Goal: Check status: Check status

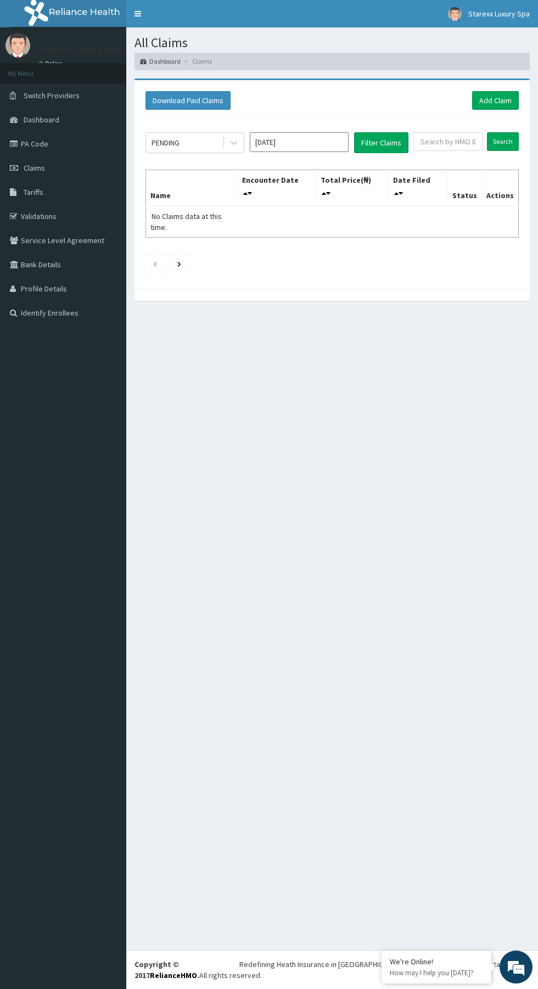
click at [47, 176] on link "Claims" at bounding box center [63, 168] width 126 height 24
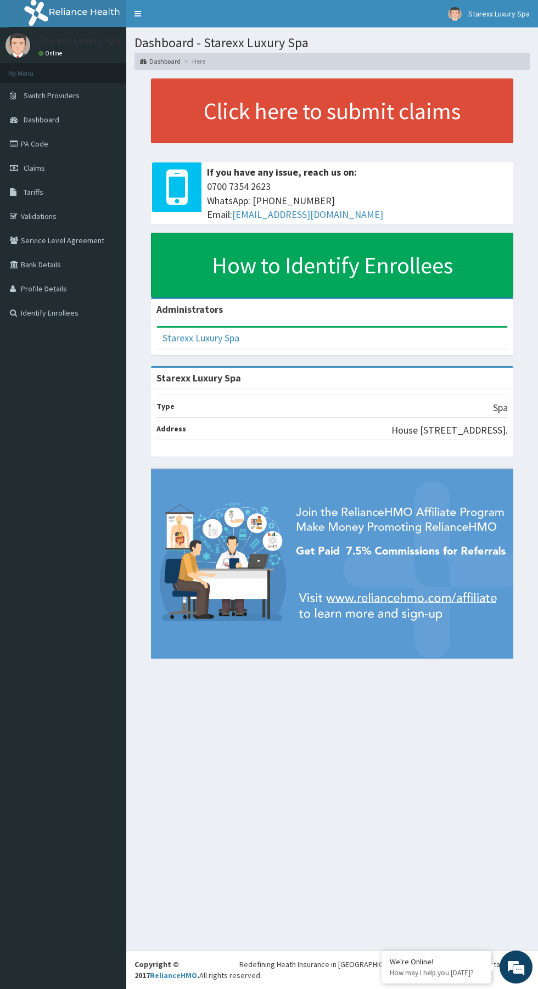
click at [36, 145] on link "PA Code" at bounding box center [63, 144] width 126 height 24
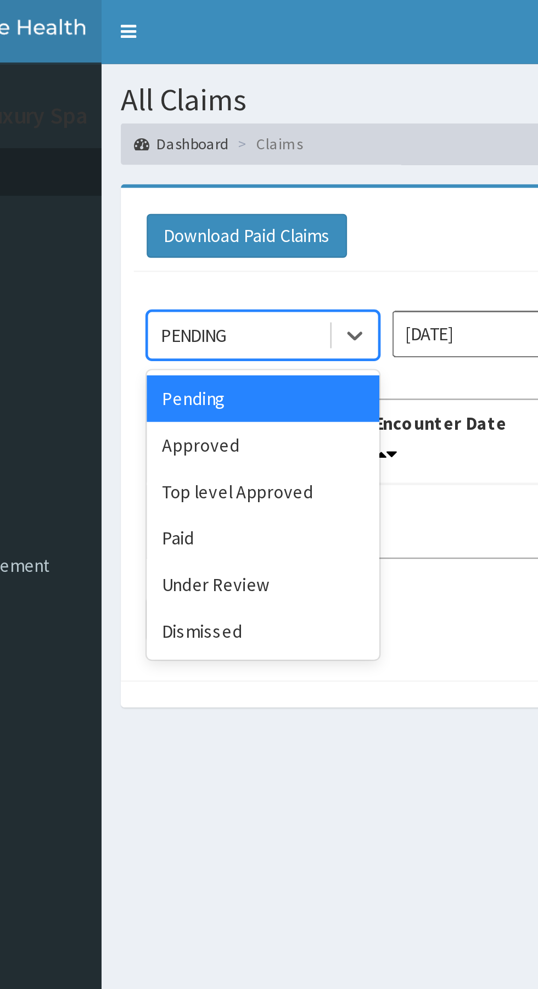
click at [170, 230] on div "Paid" at bounding box center [194, 229] width 99 height 20
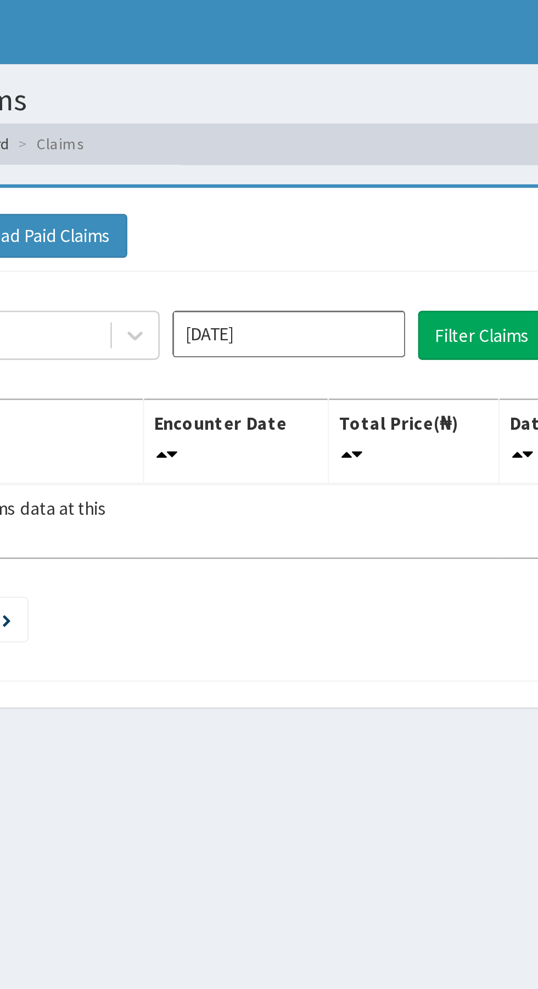
click at [312, 141] on input "[DATE]" at bounding box center [299, 142] width 99 height 20
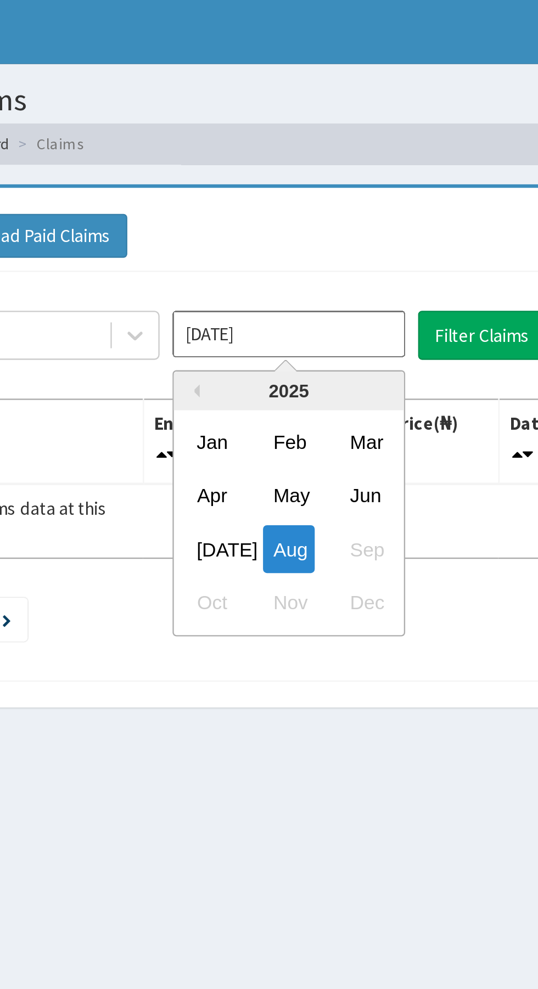
click at [268, 235] on div "Jul" at bounding box center [267, 233] width 22 height 20
type input "Jul 2025"
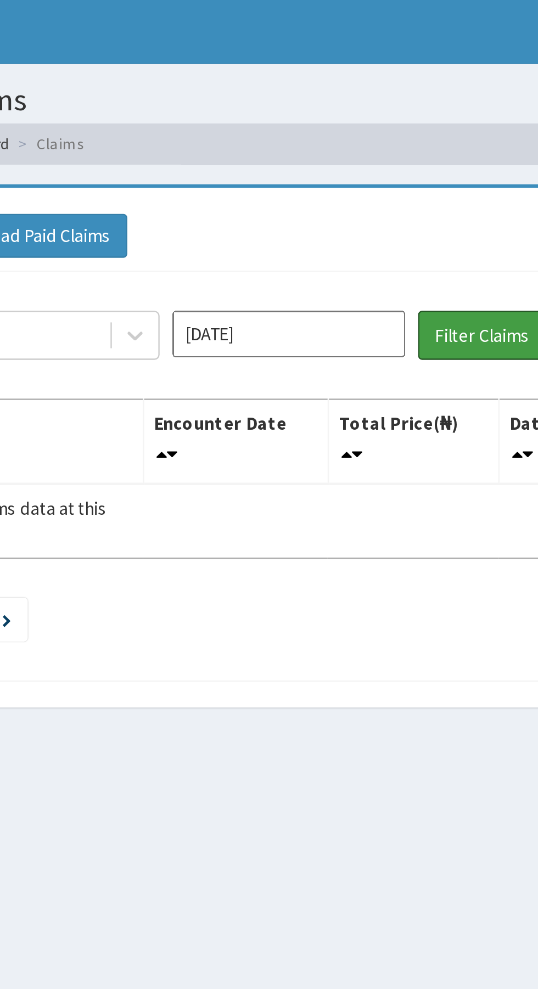
click at [379, 144] on button "Filter Claims" at bounding box center [381, 142] width 54 height 21
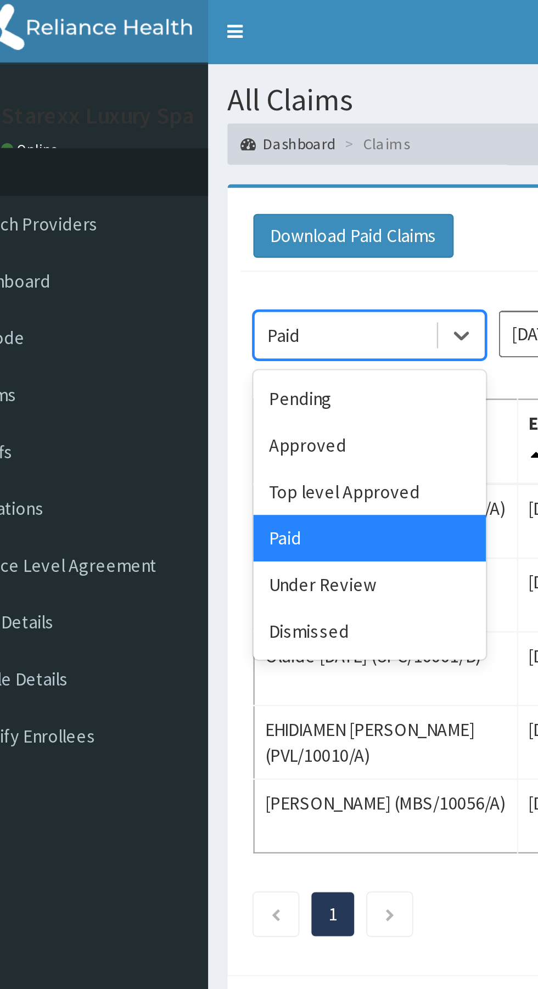
click at [176, 189] on div "Approved" at bounding box center [194, 189] width 99 height 20
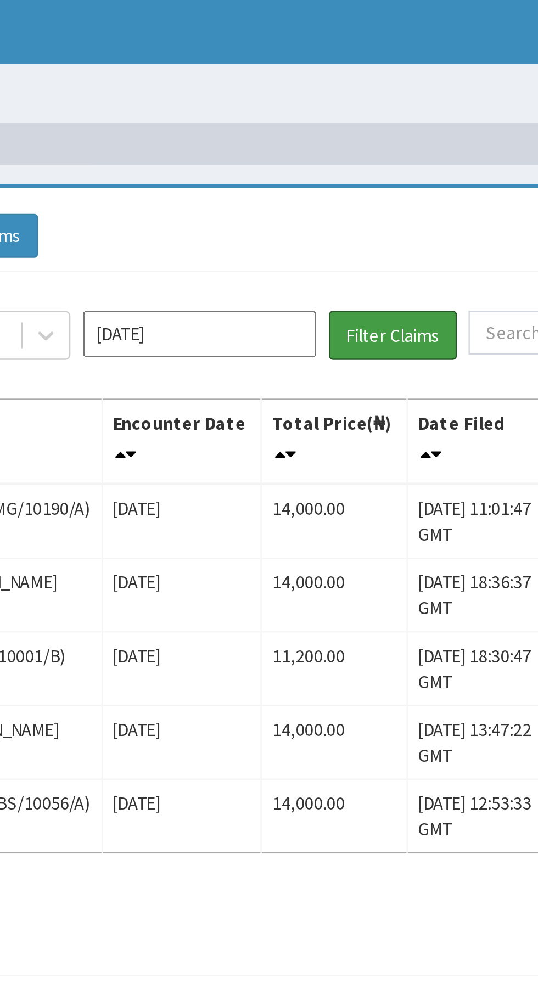
click at [377, 142] on button "Filter Claims" at bounding box center [381, 142] width 54 height 21
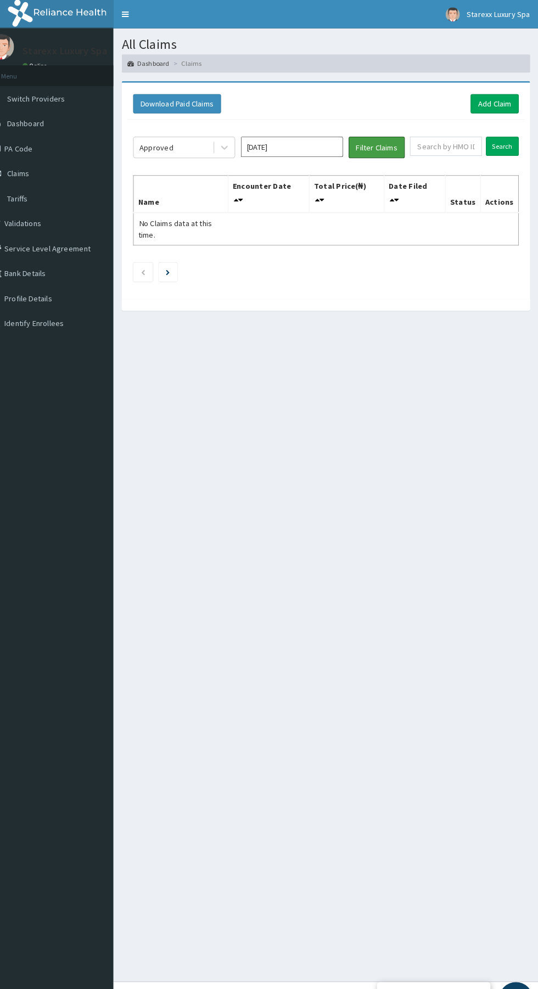
click at [386, 142] on button "Filter Claims" at bounding box center [381, 142] width 54 height 21
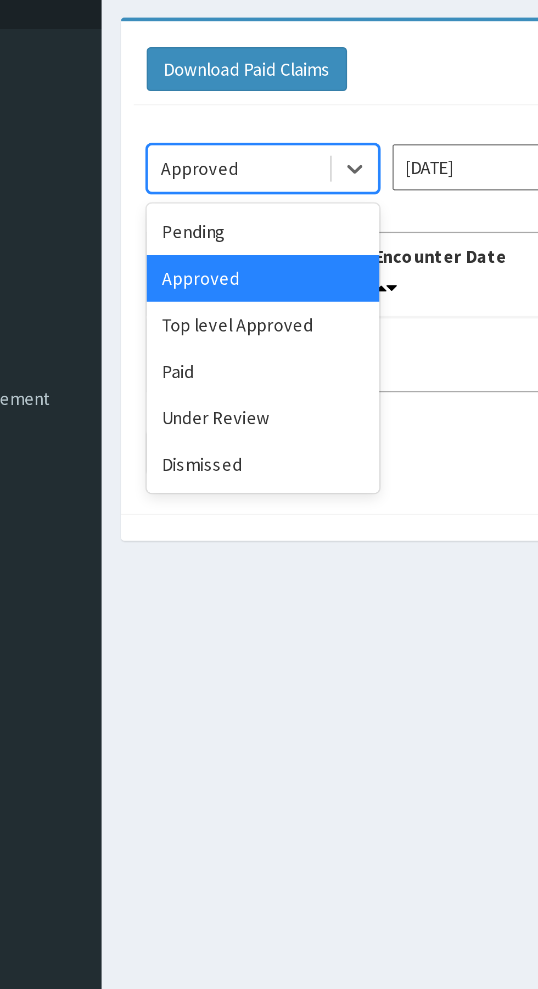
click at [191, 247] on div "Under Review" at bounding box center [194, 249] width 99 height 20
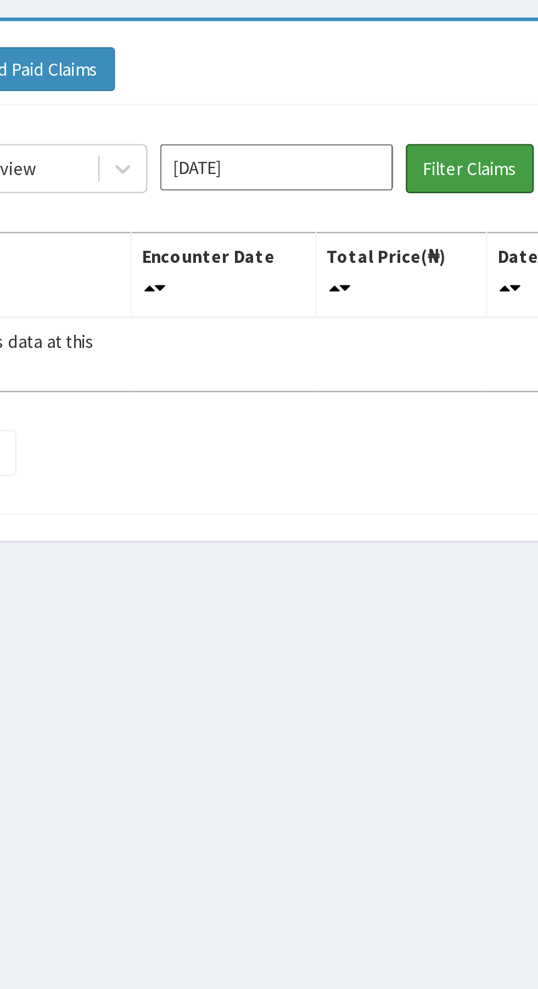
click at [377, 144] on button "Filter Claims" at bounding box center [381, 142] width 54 height 21
click at [370, 140] on button "Filter Claims" at bounding box center [381, 142] width 54 height 21
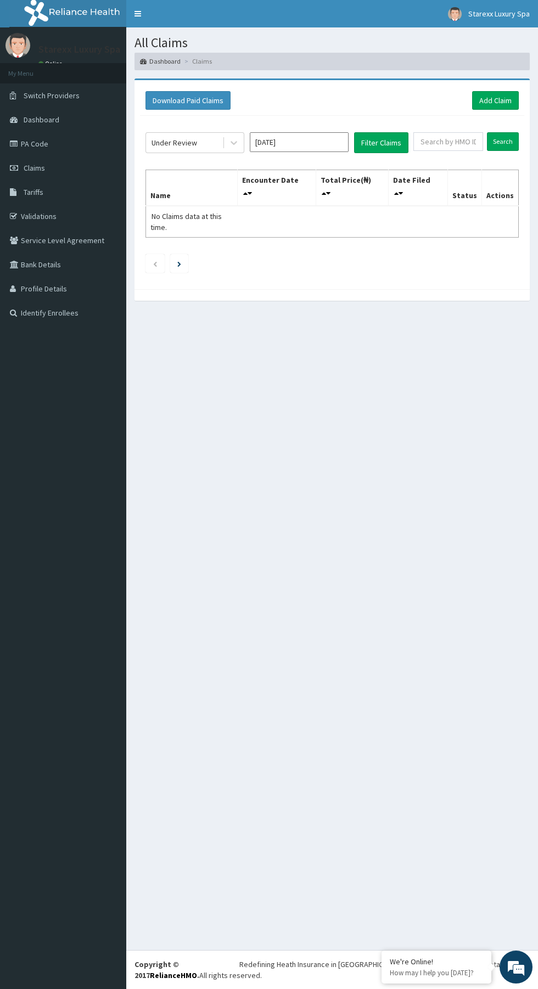
click at [15, 144] on icon at bounding box center [15, 144] width 11 height 8
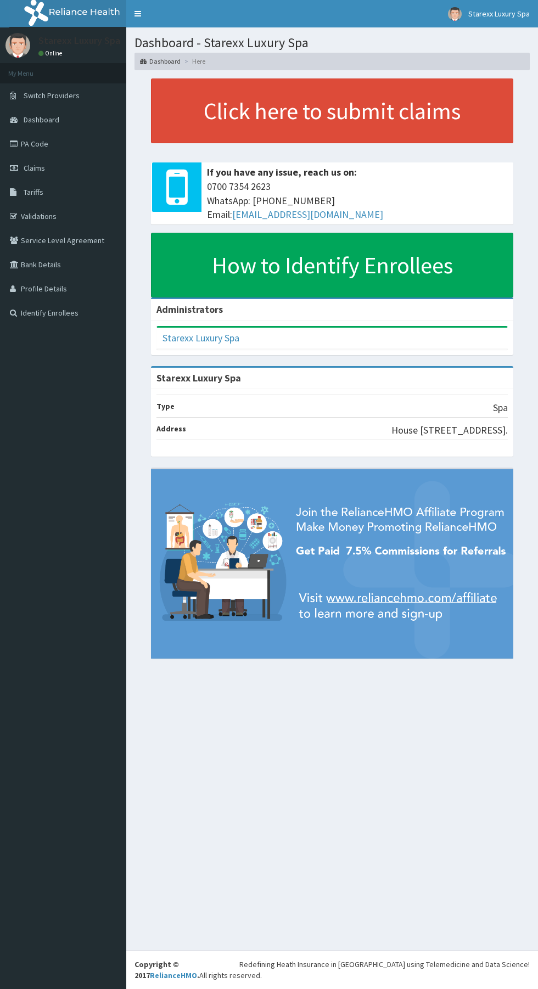
click at [55, 142] on link "PA Code" at bounding box center [63, 144] width 126 height 24
click at [27, 168] on span "Claims" at bounding box center [34, 168] width 21 height 10
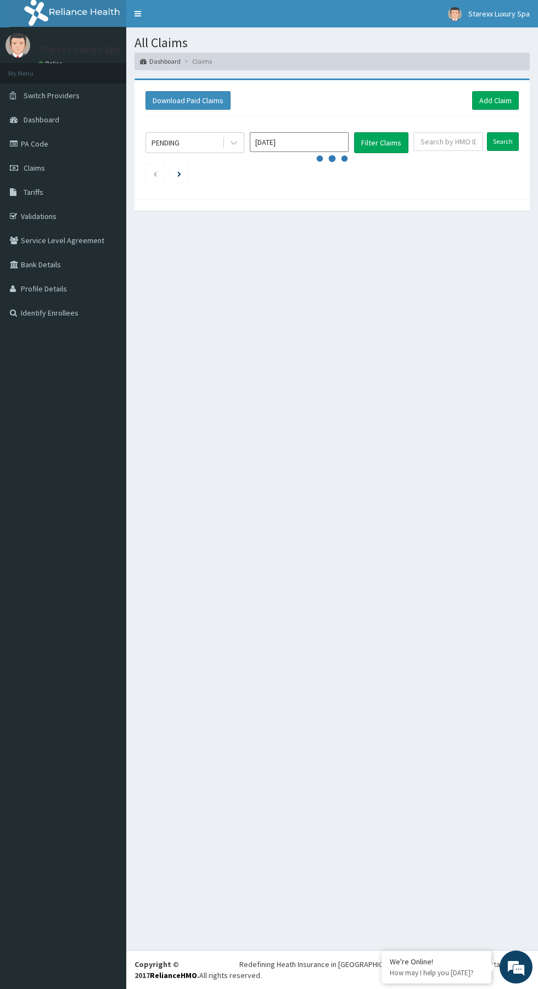
click at [27, 150] on link "PA Code" at bounding box center [63, 144] width 126 height 24
